Goal: Transaction & Acquisition: Purchase product/service

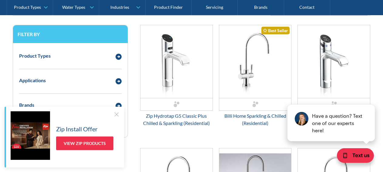
scroll to position [155, 0]
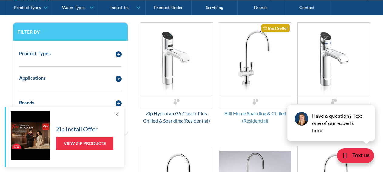
click at [257, 114] on div "Billi Home Sparkling & Chilled (Residential)" at bounding box center [255, 117] width 73 height 15
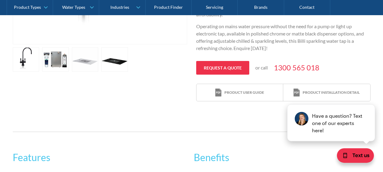
scroll to position [248, 0]
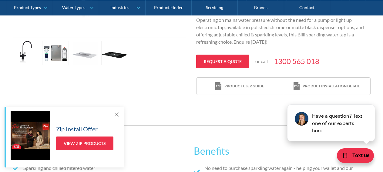
click at [39, 56] on link "open lightbox" at bounding box center [26, 53] width 27 height 24
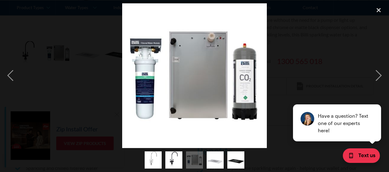
click at [87, 57] on div at bounding box center [194, 75] width 389 height 145
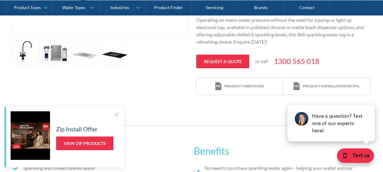
click at [39, 55] on link "open lightbox" at bounding box center [26, 53] width 27 height 24
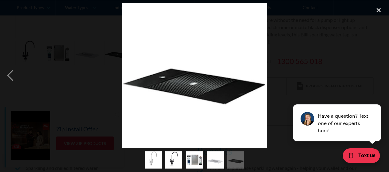
click at [82, 51] on div at bounding box center [194, 75] width 389 height 145
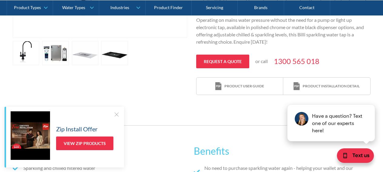
click at [19, 45] on link "open lightbox" at bounding box center [26, 53] width 27 height 24
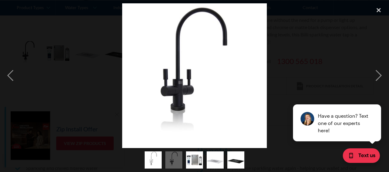
click at [80, 94] on div at bounding box center [194, 75] width 389 height 145
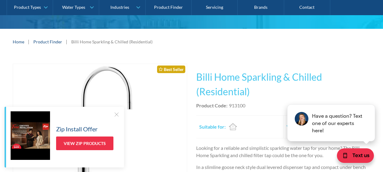
scroll to position [0, 0]
